Goal: Information Seeking & Learning: Learn about a topic

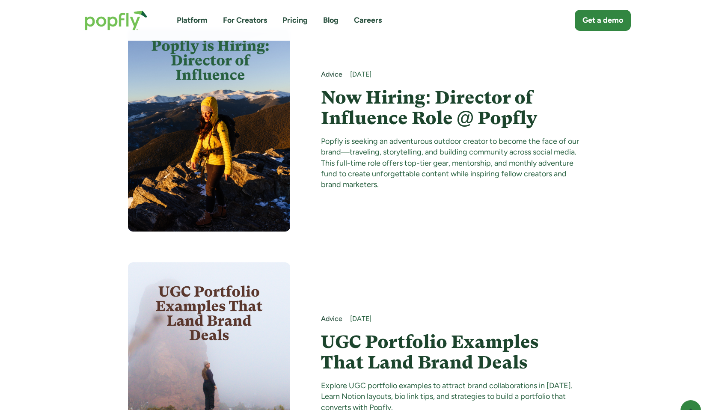
scroll to position [1682, 0]
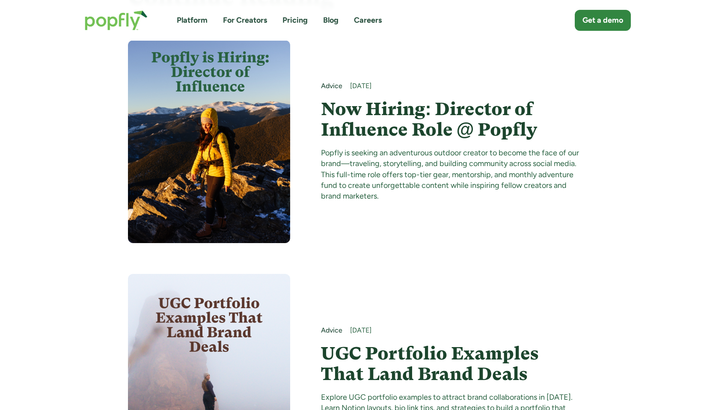
click at [251, 22] on link "For Creators" at bounding box center [245, 20] width 44 height 11
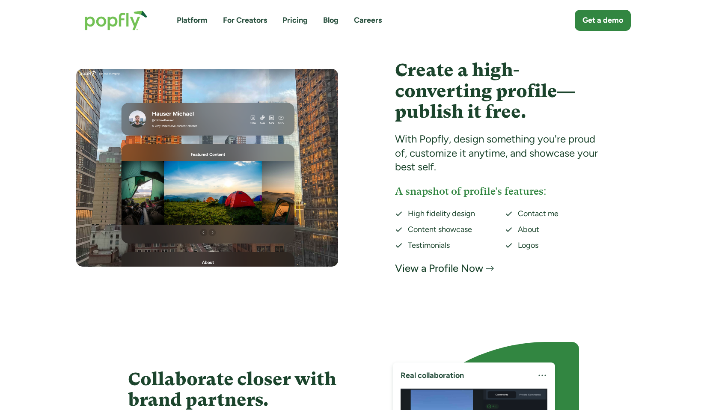
scroll to position [1616, 0]
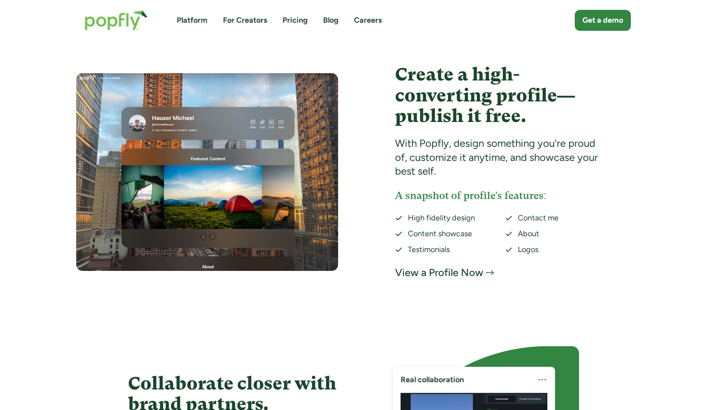
click at [292, 17] on link "Pricing" at bounding box center [294, 20] width 25 height 11
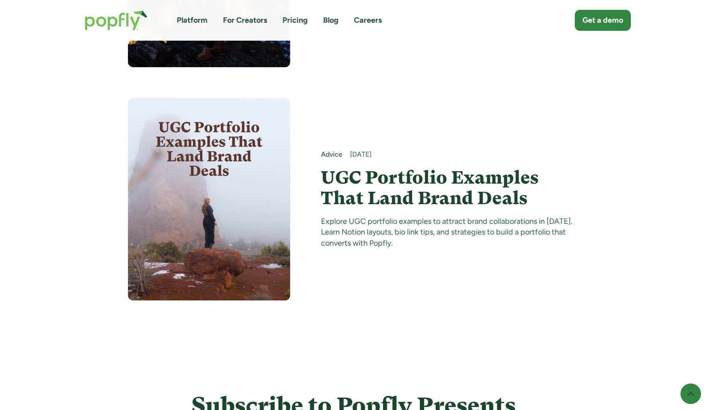
scroll to position [1986, 0]
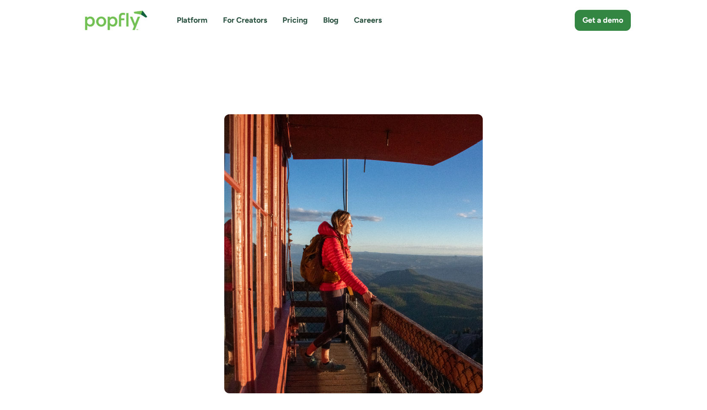
click at [253, 19] on link "For Creators" at bounding box center [245, 20] width 44 height 11
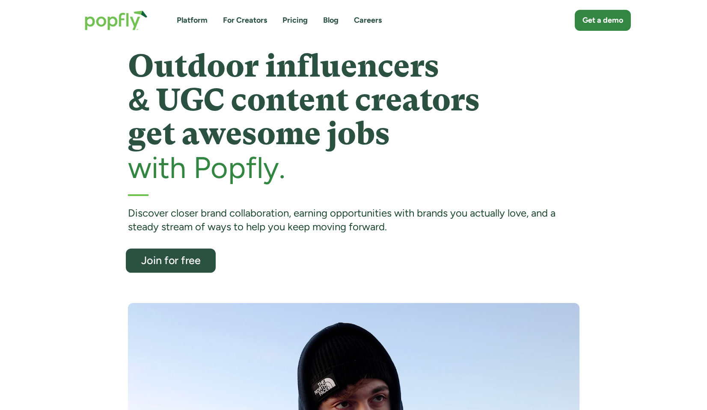
click at [185, 264] on div "Join for free" at bounding box center [170, 260] width 74 height 11
